Goal: Task Accomplishment & Management: Use online tool/utility

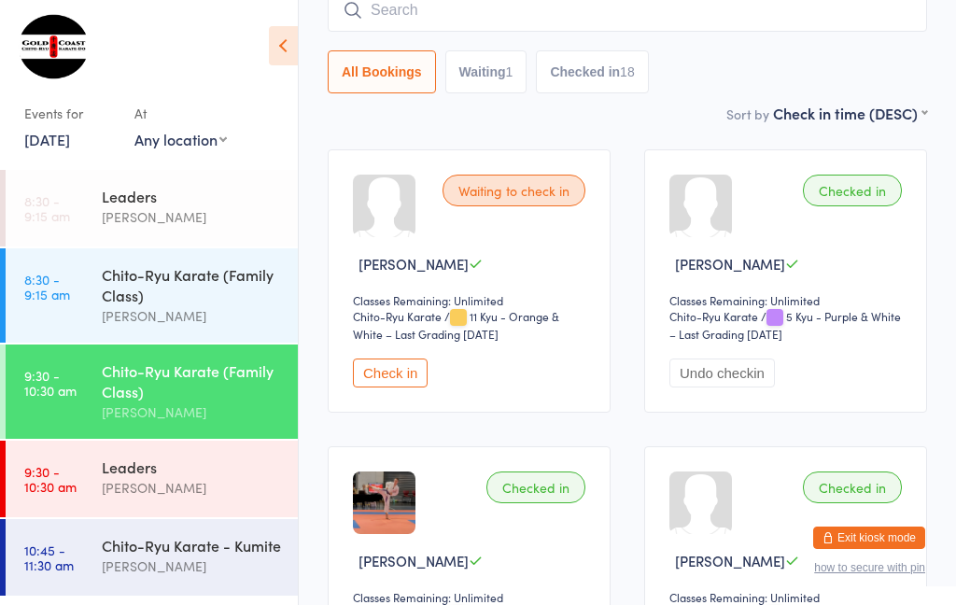
click at [156, 289] on div "Chito-Ryu Karate (Family Class)" at bounding box center [192, 284] width 180 height 41
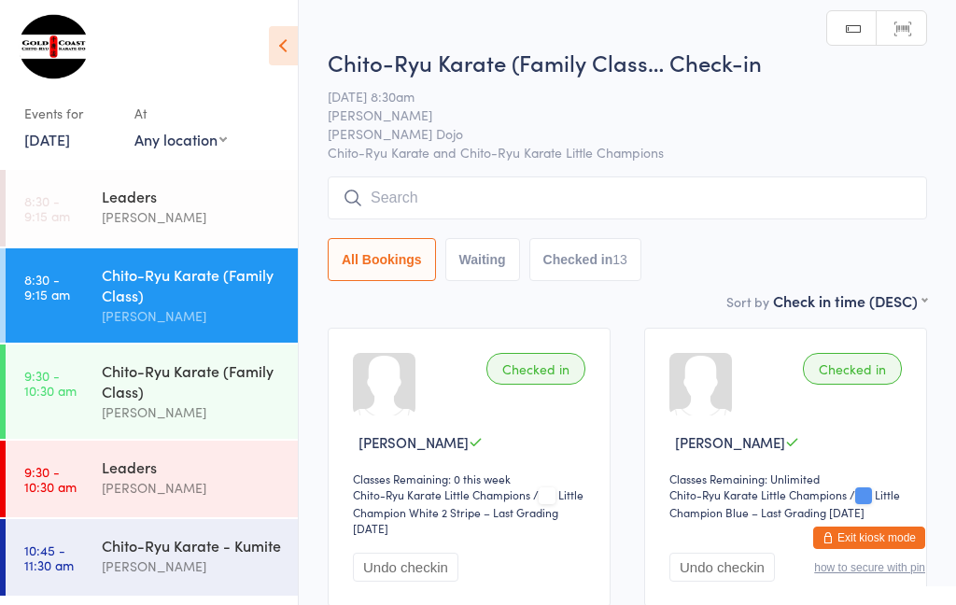
click at [400, 205] on input "search" at bounding box center [627, 197] width 599 height 43
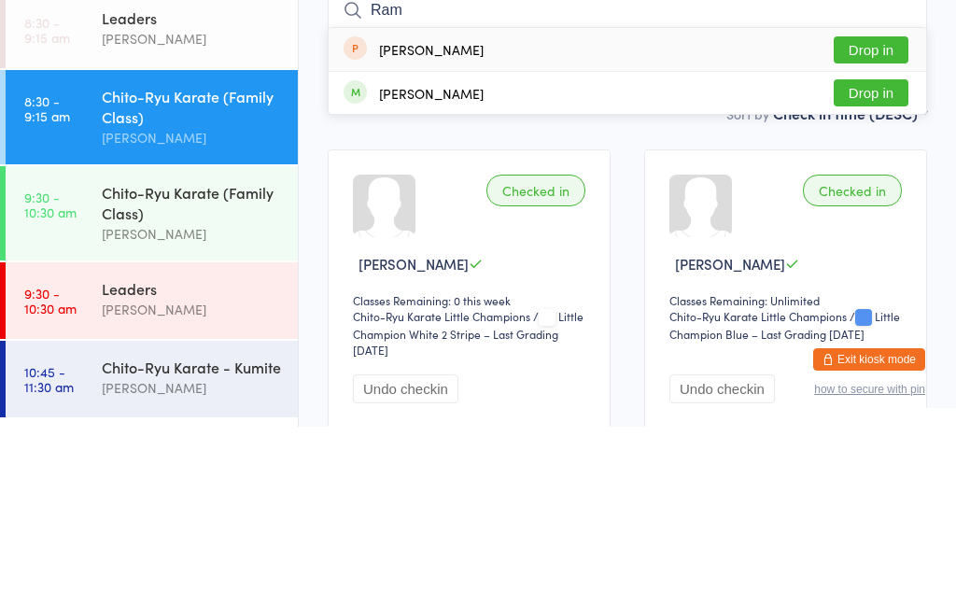
type input "Ram"
click at [868, 258] on button "Drop in" at bounding box center [871, 271] width 75 height 27
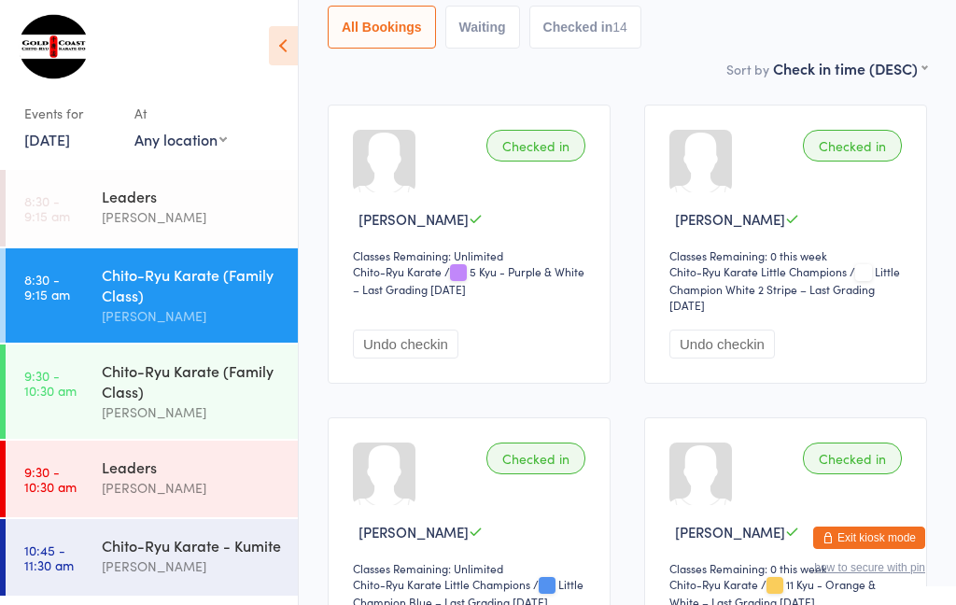
scroll to position [225, 0]
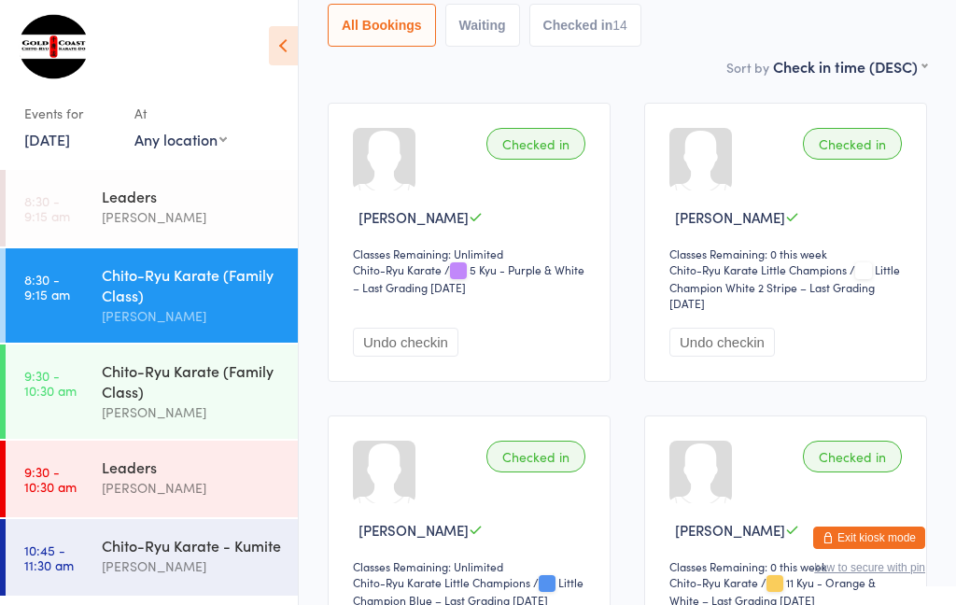
click at [547, 148] on div "Checked in" at bounding box center [535, 144] width 99 height 32
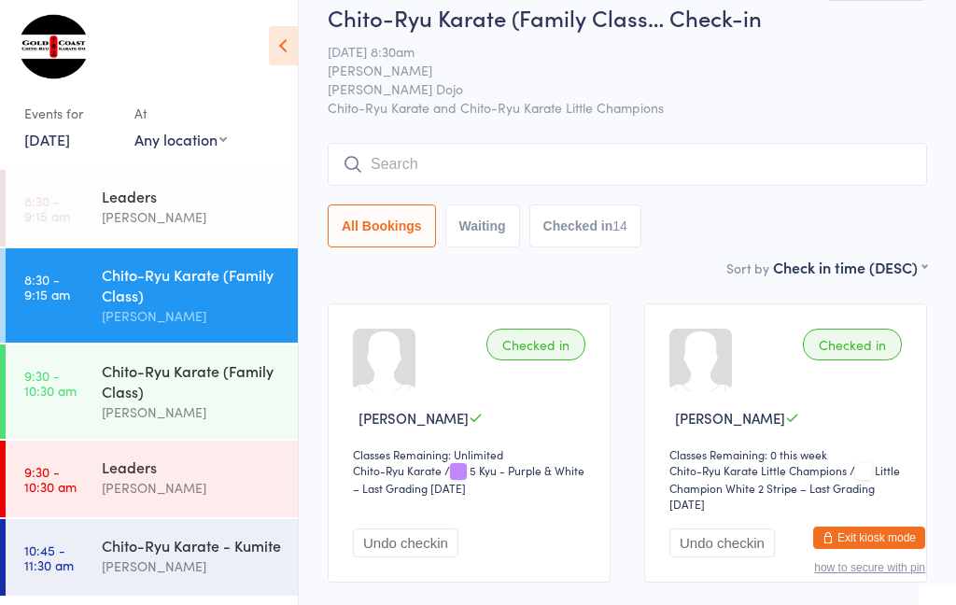
scroll to position [0, 0]
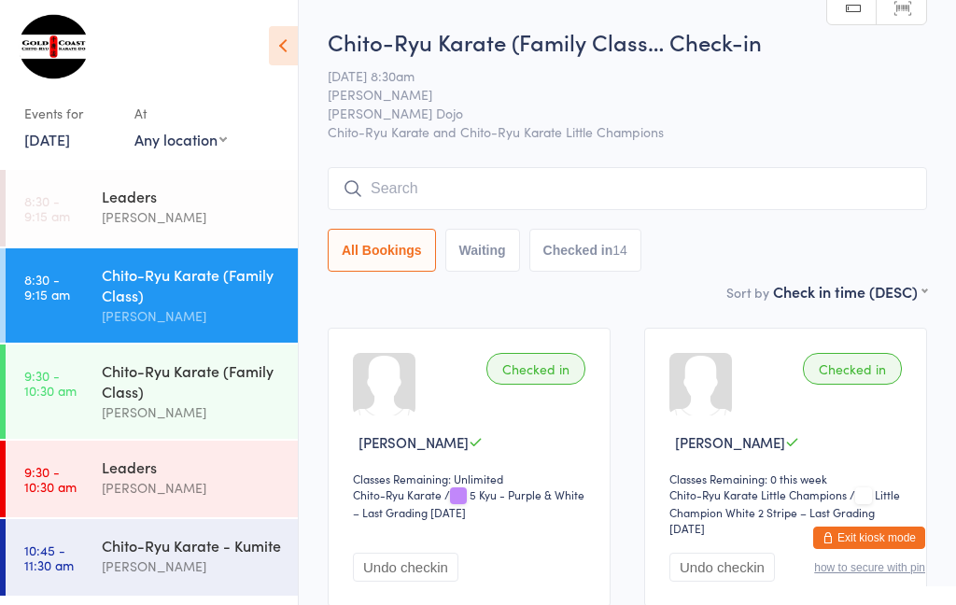
click at [452, 181] on input "search" at bounding box center [627, 188] width 599 height 43
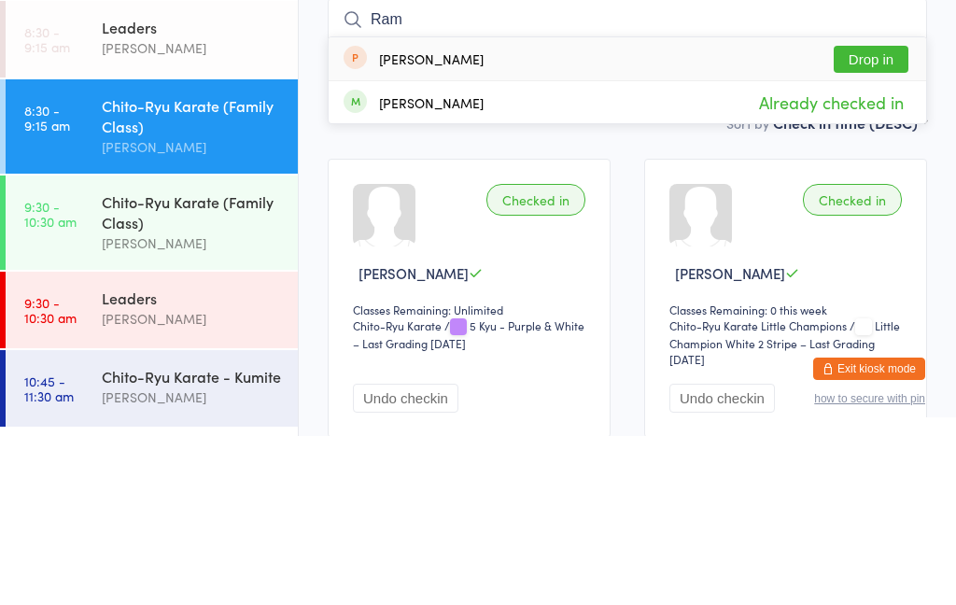
type input "Ram"
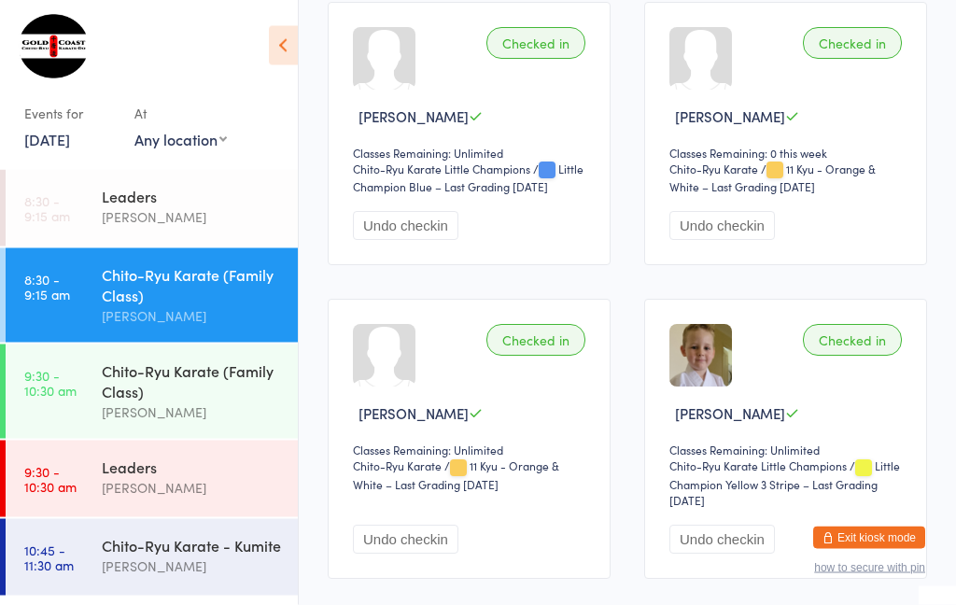
scroll to position [662, 0]
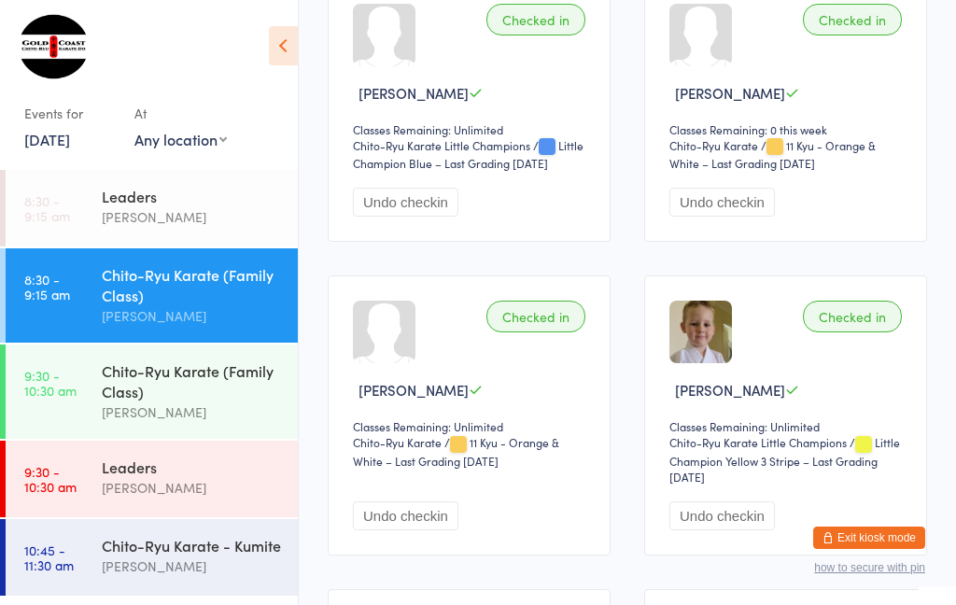
click at [139, 573] on div "[PERSON_NAME]" at bounding box center [192, 566] width 180 height 21
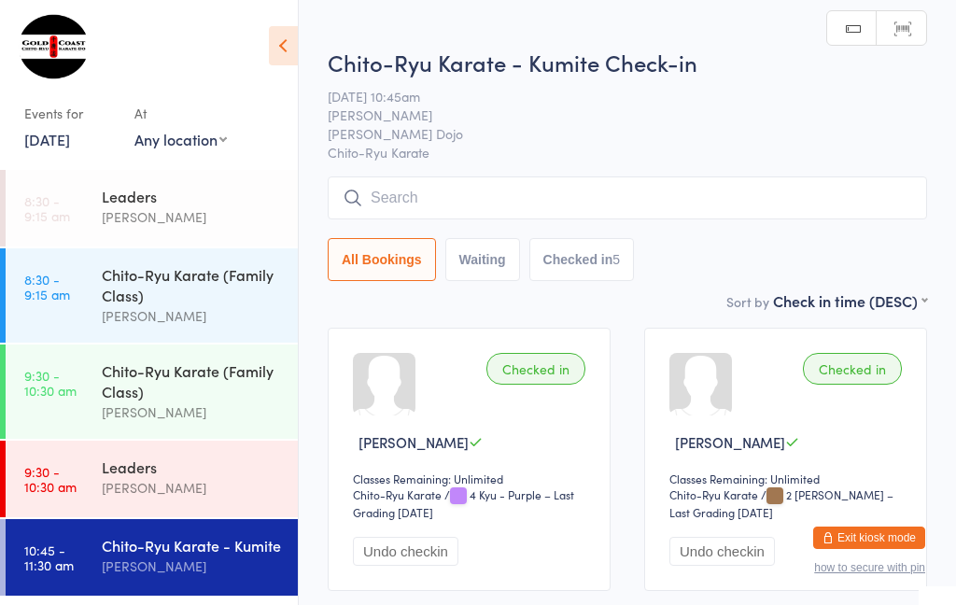
click at [412, 193] on input "search" at bounding box center [627, 197] width 599 height 43
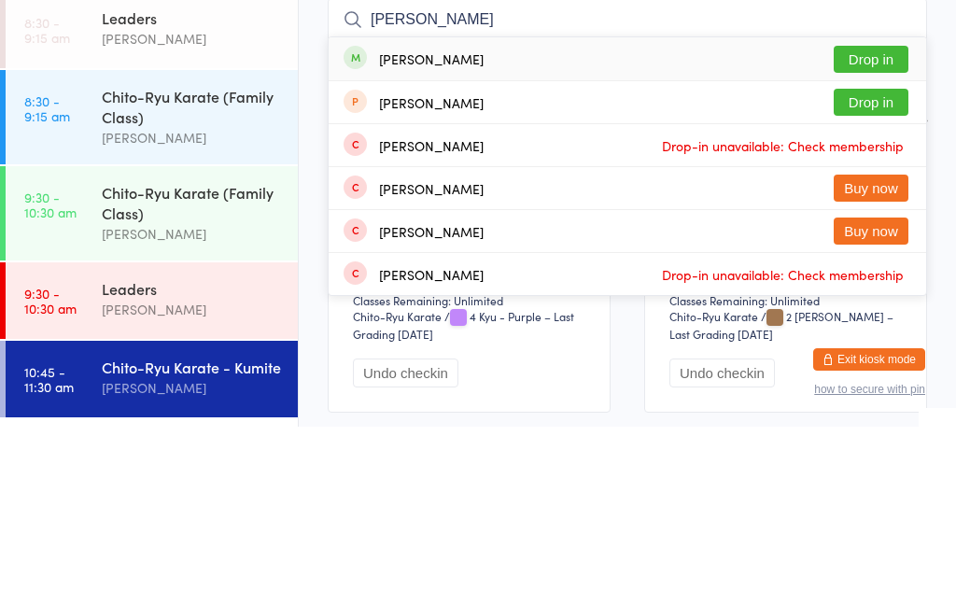
type input "[PERSON_NAME]"
click at [868, 224] on button "Drop in" at bounding box center [871, 237] width 75 height 27
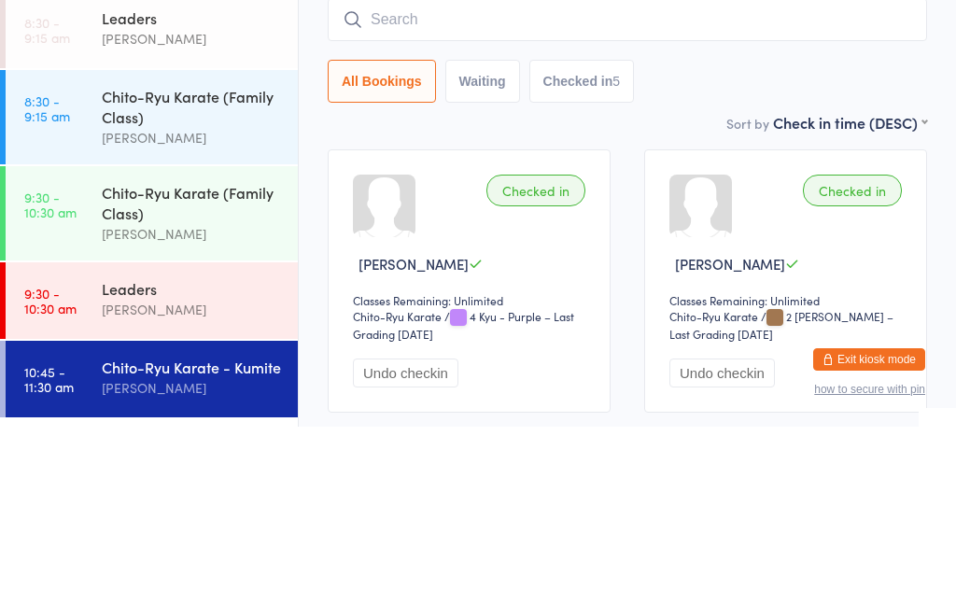
scroll to position [178, 0]
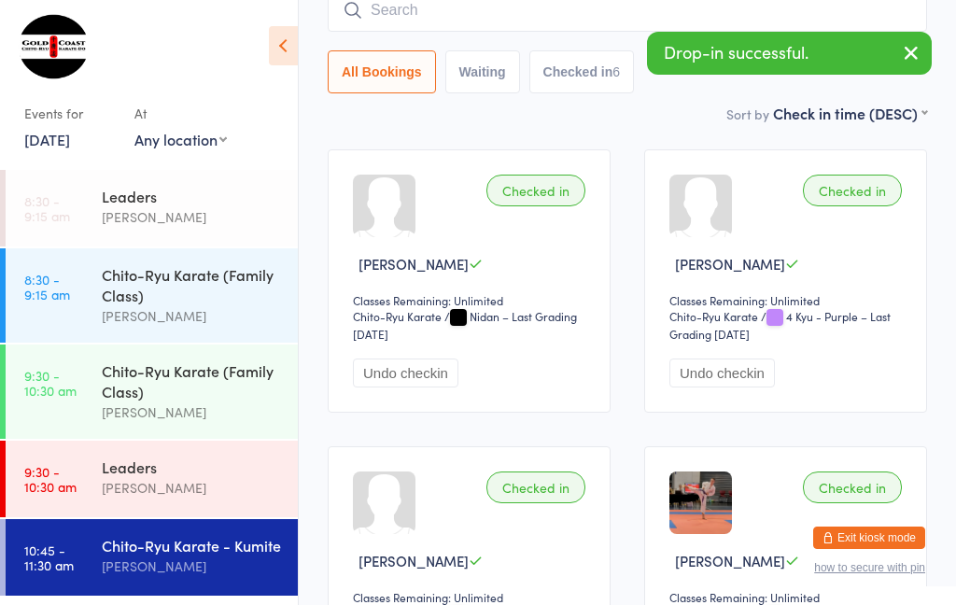
click at [145, 393] on div "Chito-Ryu Karate (Family Class)" at bounding box center [192, 380] width 180 height 41
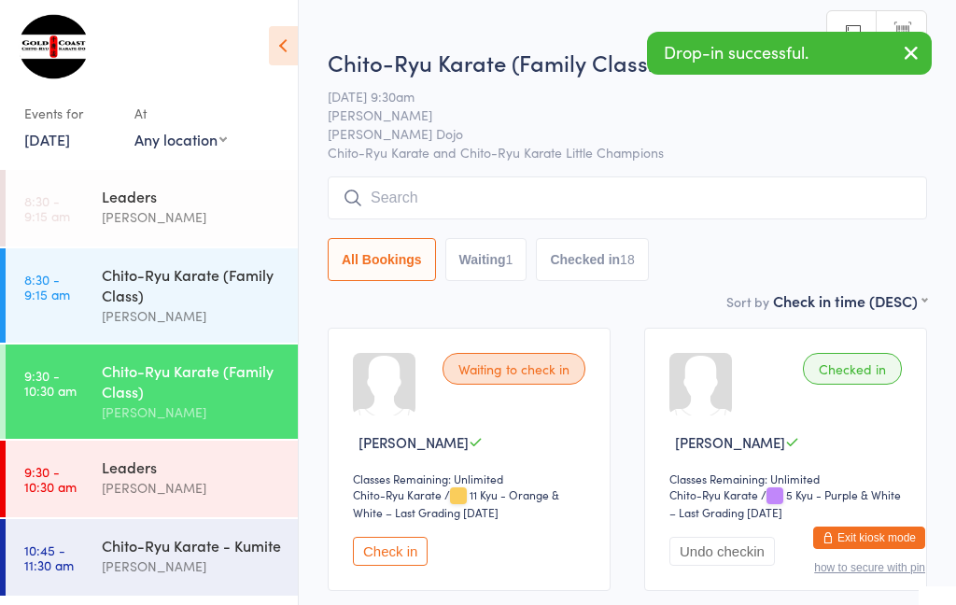
click at [471, 189] on input "search" at bounding box center [627, 197] width 599 height 43
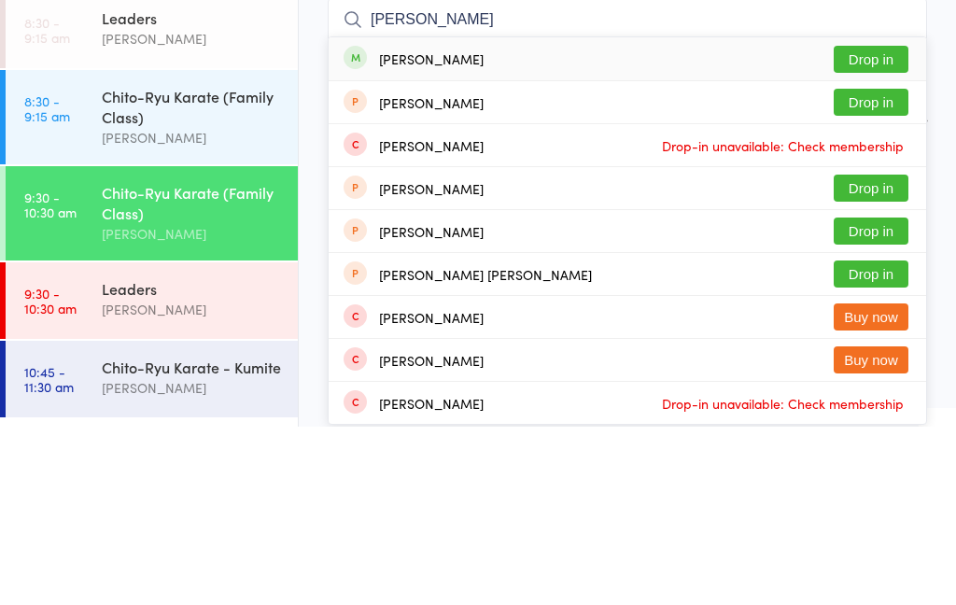
type input "[PERSON_NAME]"
click at [870, 224] on button "Drop in" at bounding box center [871, 237] width 75 height 27
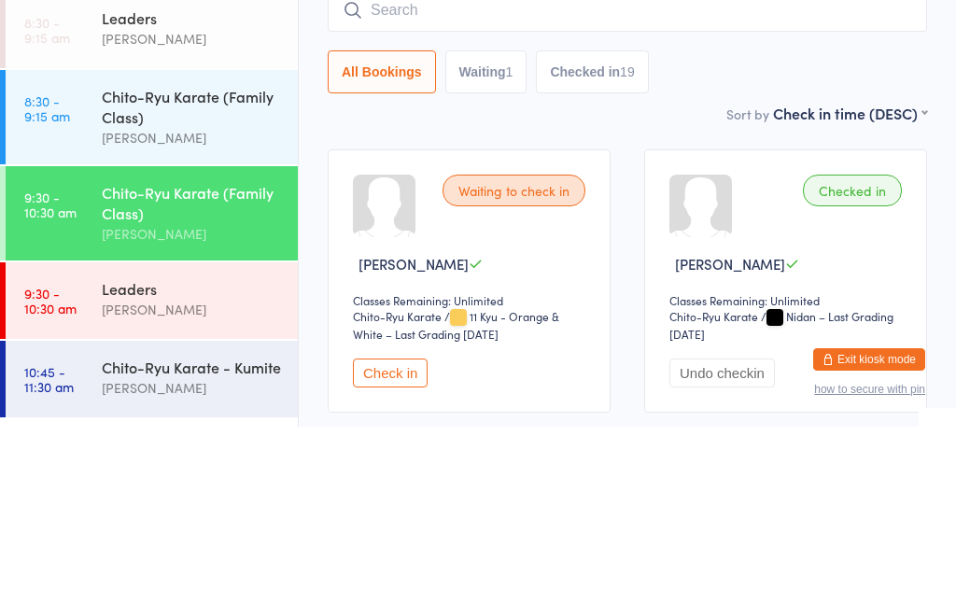
scroll to position [178, 0]
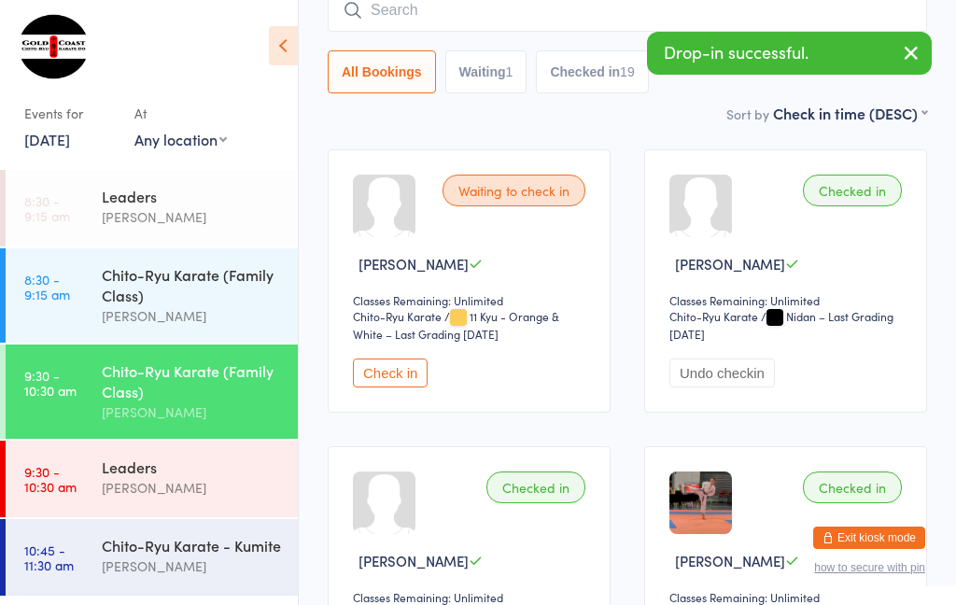
click at [130, 477] on div "Leaders" at bounding box center [192, 467] width 180 height 21
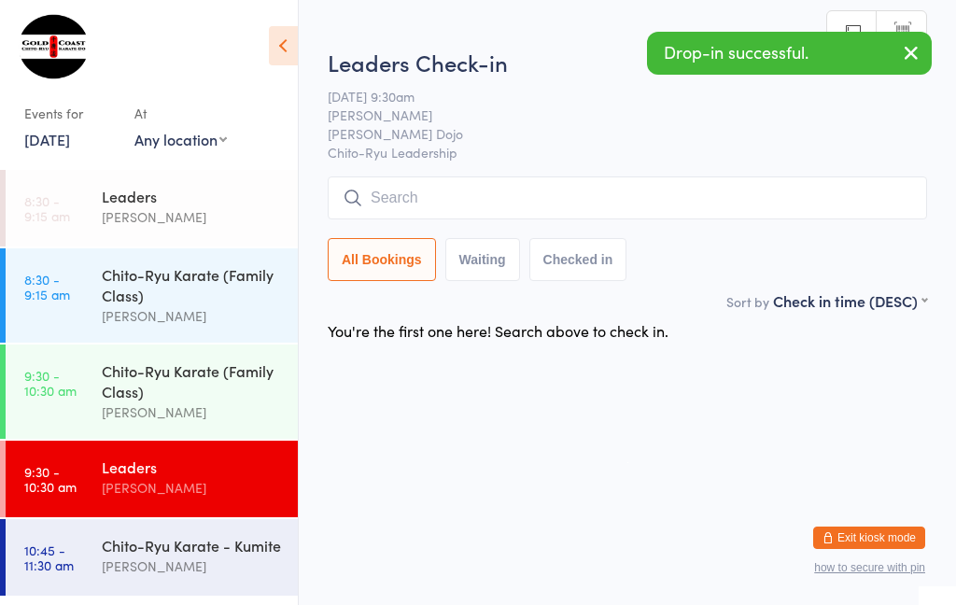
click at [496, 196] on input "search" at bounding box center [627, 197] width 599 height 43
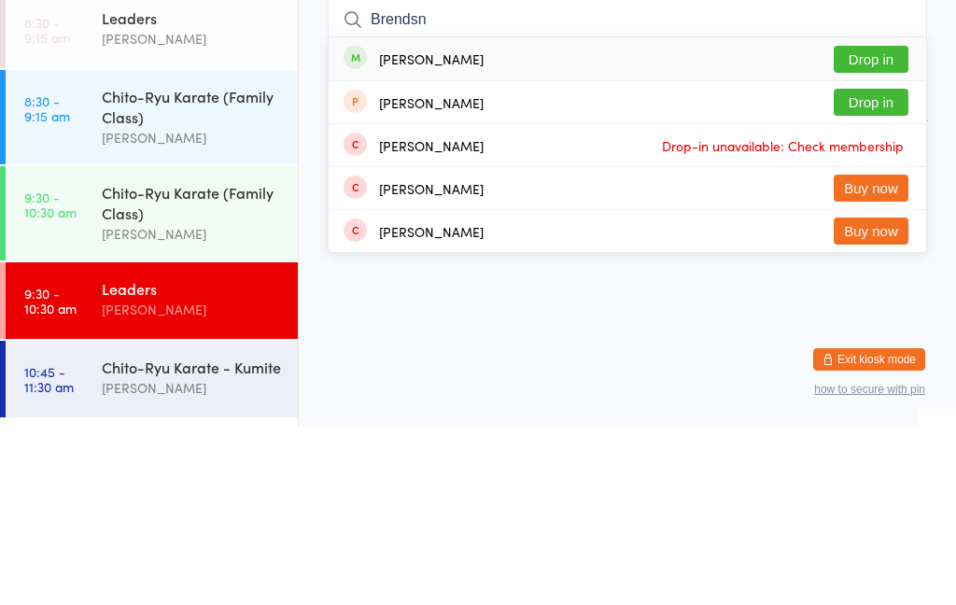
type input "Brendsn"
click at [872, 224] on button "Drop in" at bounding box center [871, 237] width 75 height 27
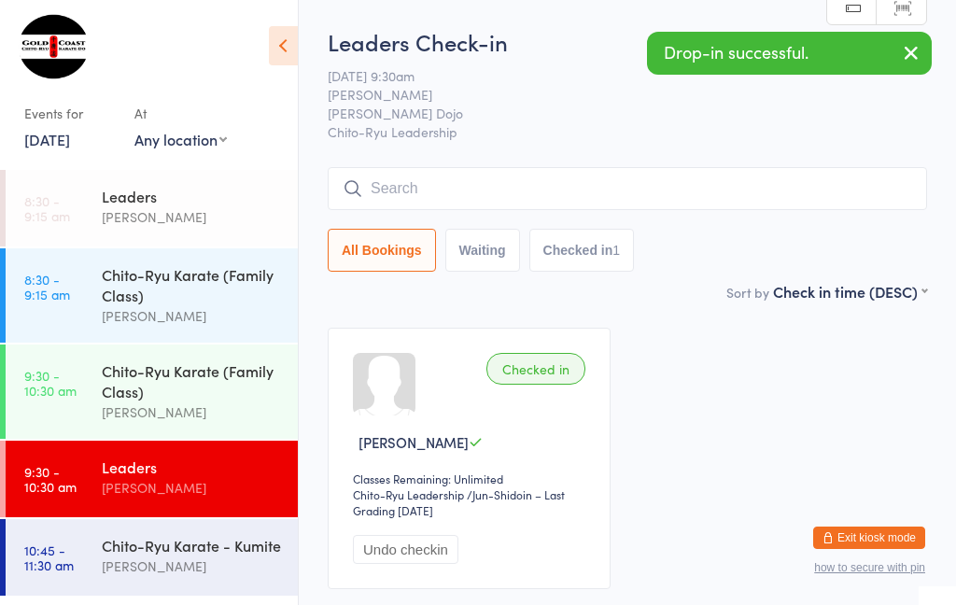
click at [130, 211] on div "[PERSON_NAME]" at bounding box center [192, 216] width 180 height 21
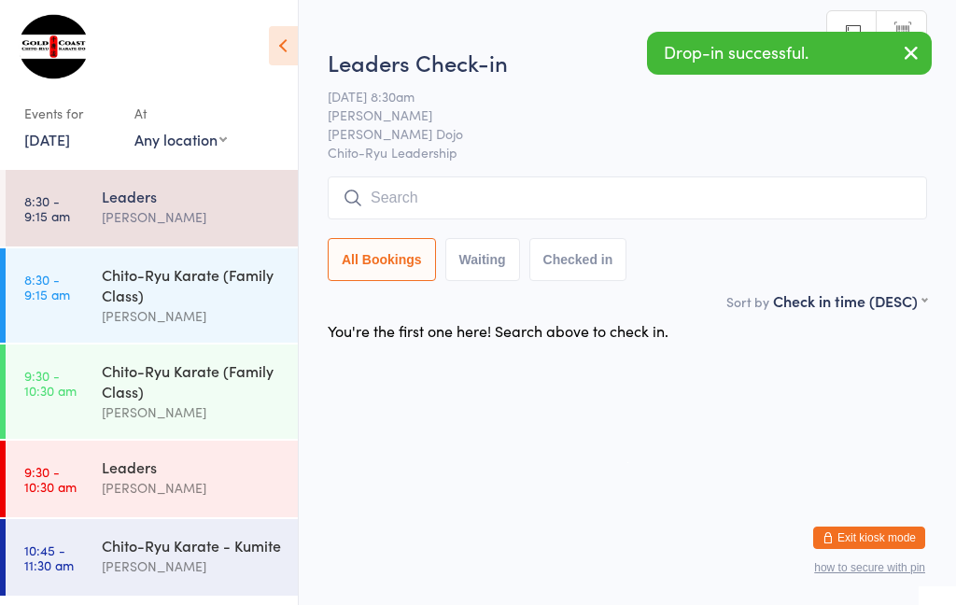
click at [504, 194] on input "search" at bounding box center [627, 197] width 599 height 43
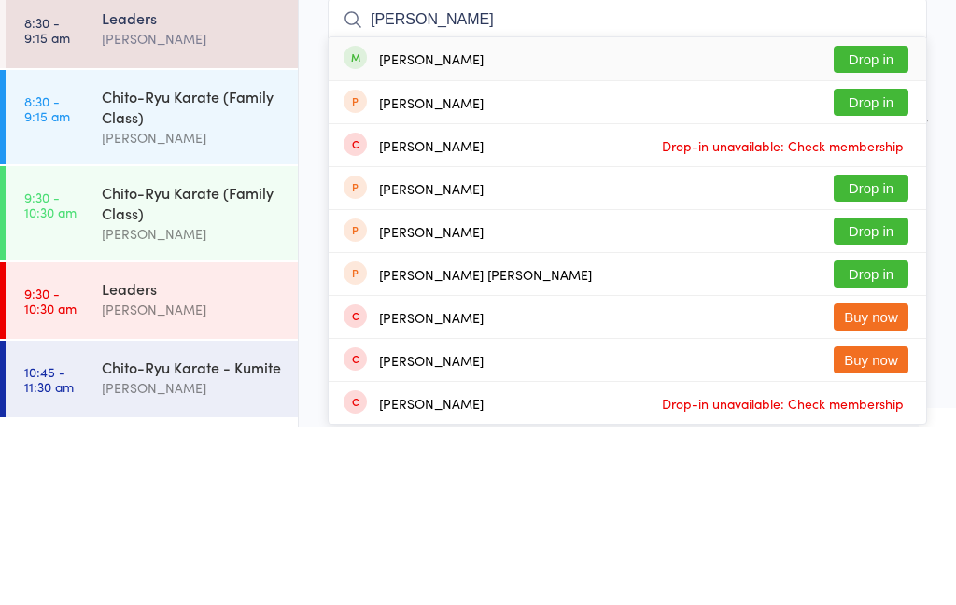
type input "[PERSON_NAME]"
click at [874, 224] on button "Drop in" at bounding box center [871, 237] width 75 height 27
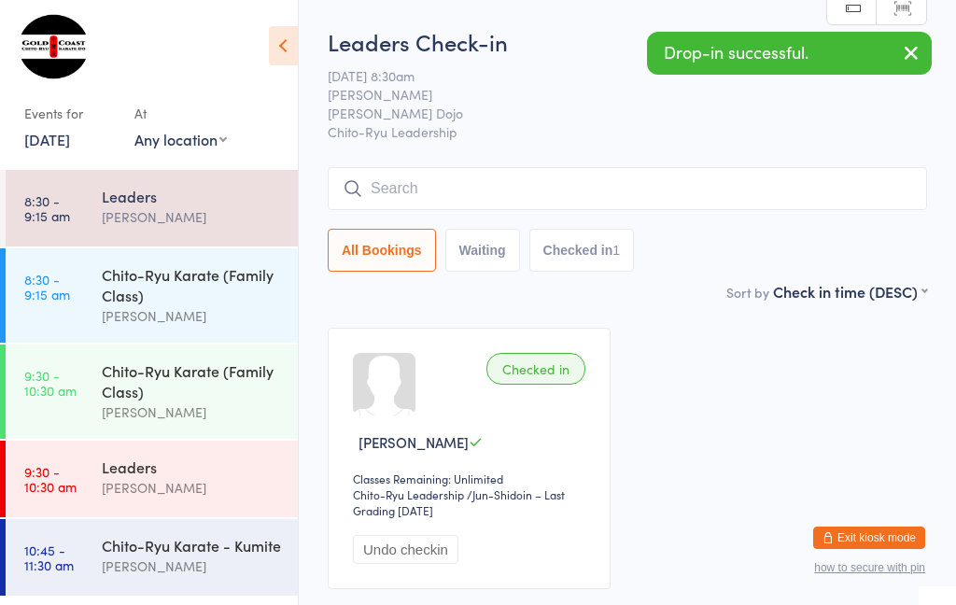
click at [128, 402] on div "Chito-Ryu Karate (Family Class)" at bounding box center [192, 380] width 180 height 41
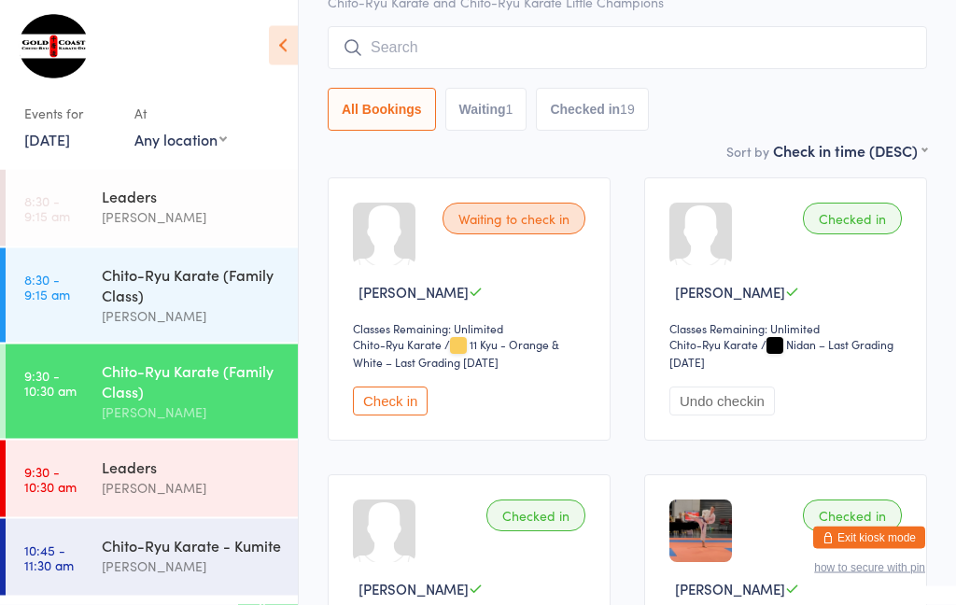
scroll to position [150, 0]
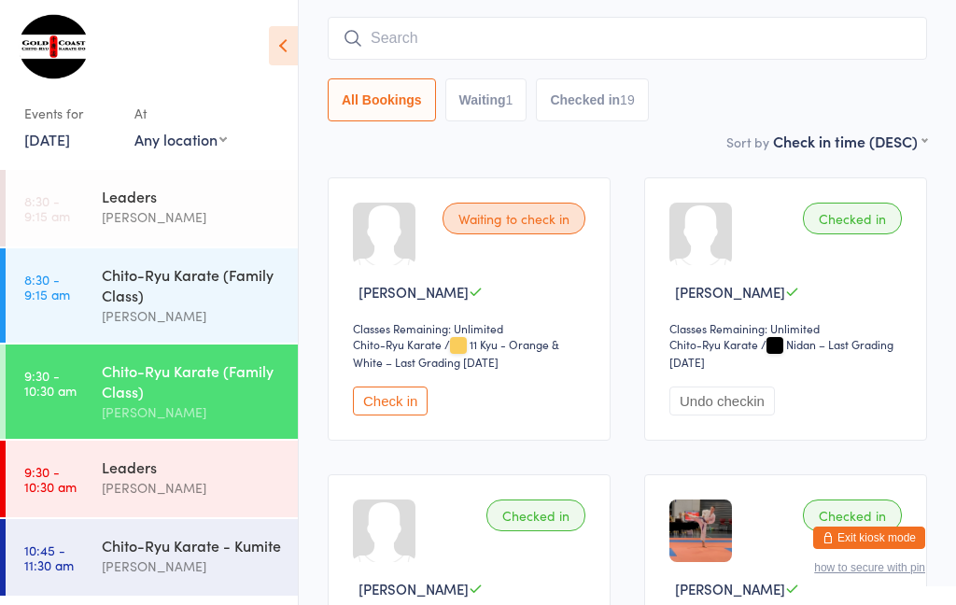
click at [390, 415] on button "Check in" at bounding box center [390, 401] width 75 height 29
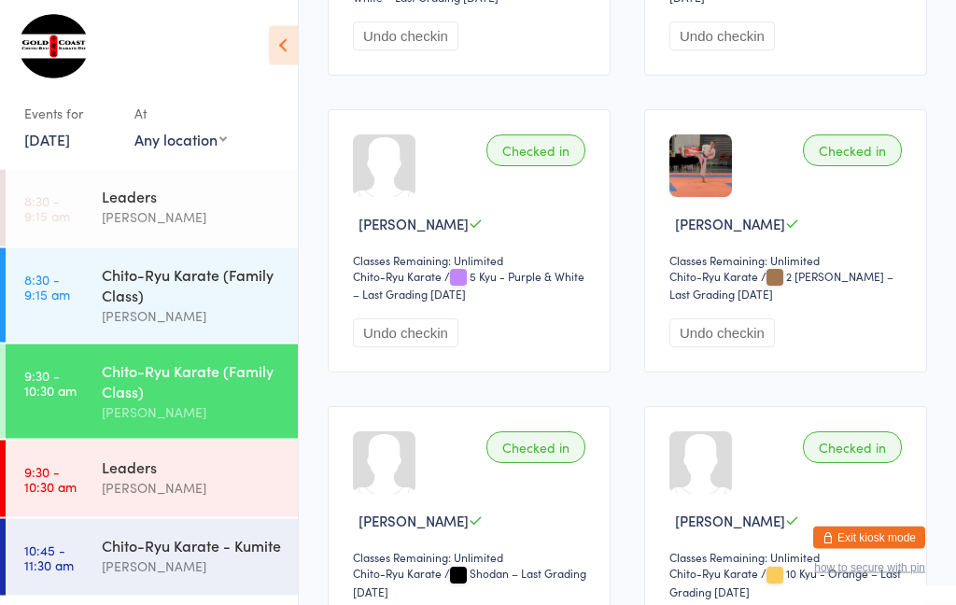
scroll to position [0, 0]
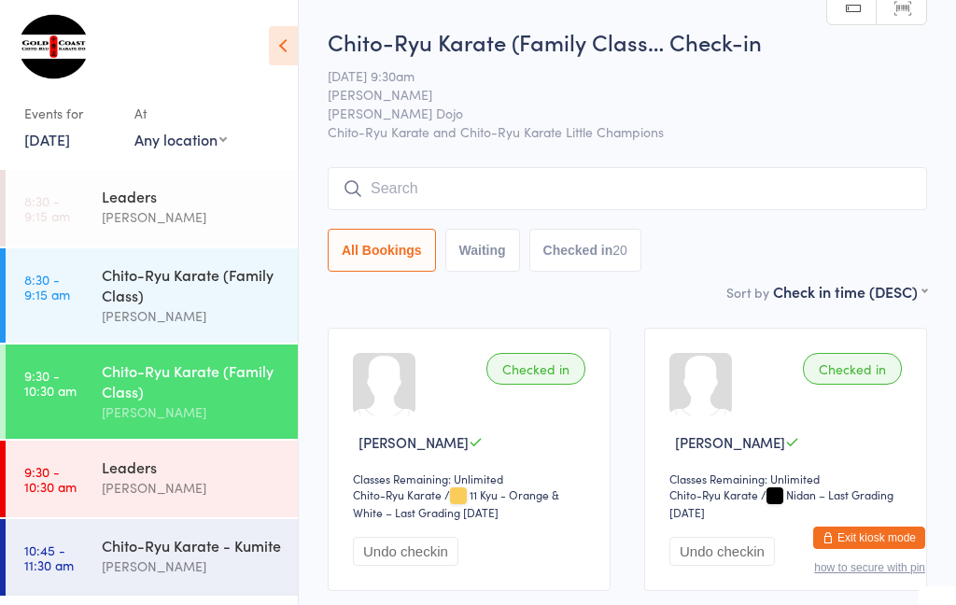
click at [437, 591] on div "Checked in [PERSON_NAME] Classes Remaining: Unlimited Chito-Ryu Karate Chito-Ry…" at bounding box center [469, 459] width 283 height 263
